Goal: Complete application form

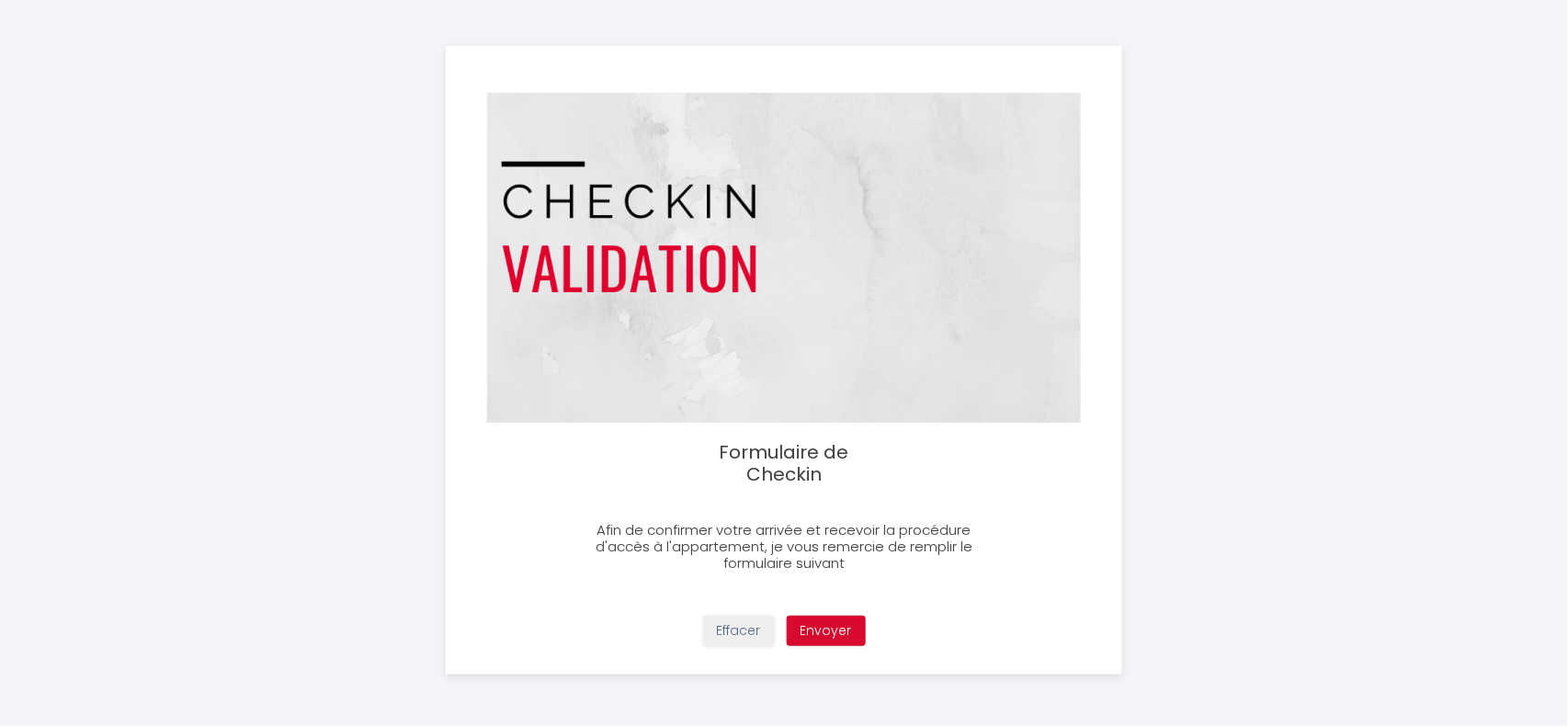
click at [798, 363] on img at bounding box center [784, 257] width 594 height 330
click at [670, 255] on img at bounding box center [784, 257] width 594 height 330
click at [707, 643] on button "Effacer" at bounding box center [739, 630] width 72 height 31
click at [731, 640] on button "Effacer" at bounding box center [739, 630] width 72 height 31
click at [740, 618] on button "Effacer" at bounding box center [739, 630] width 72 height 31
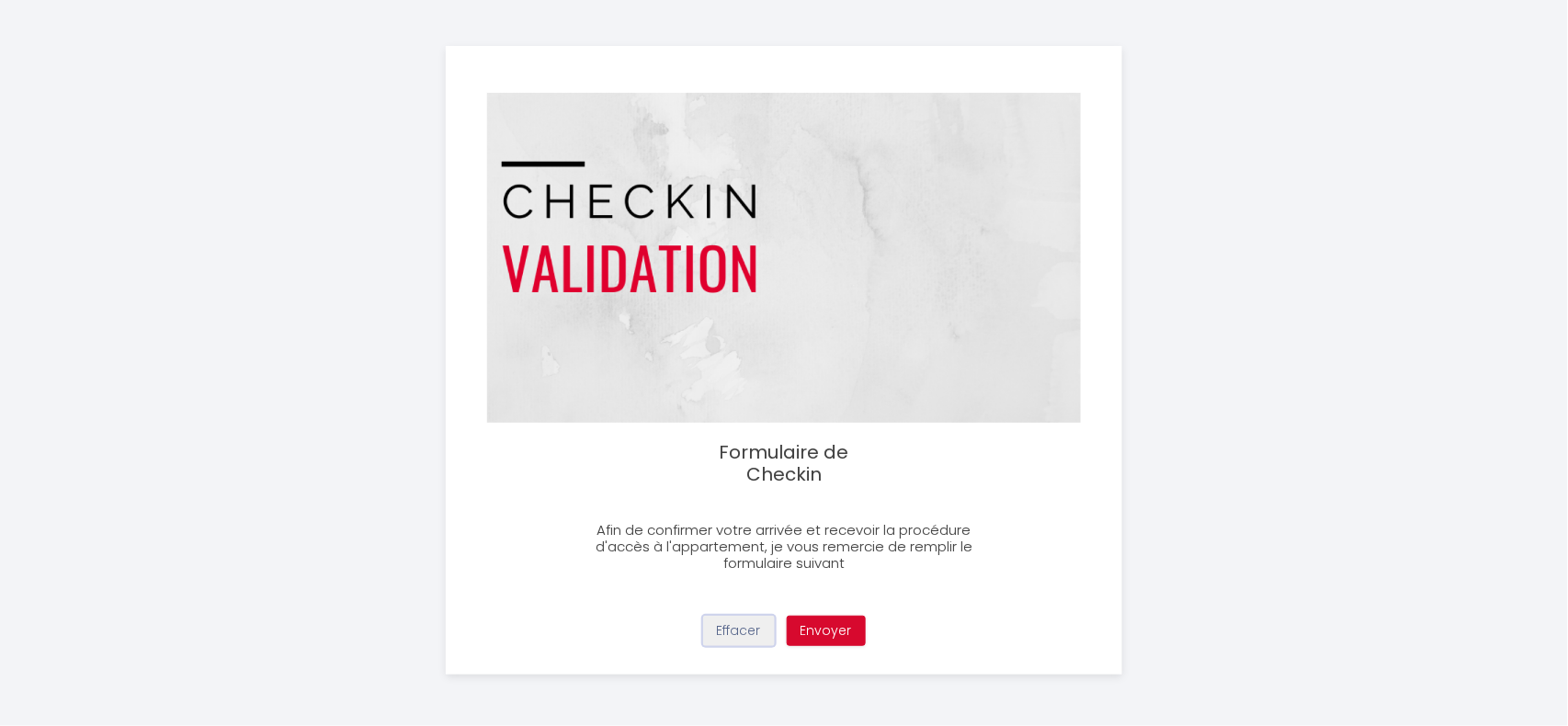
click at [740, 618] on button "Effacer" at bounding box center [739, 630] width 72 height 31
click at [828, 251] on img at bounding box center [784, 257] width 594 height 330
click at [736, 632] on button "Effacer" at bounding box center [739, 630] width 72 height 31
